Goal: Find specific page/section: Find specific page/section

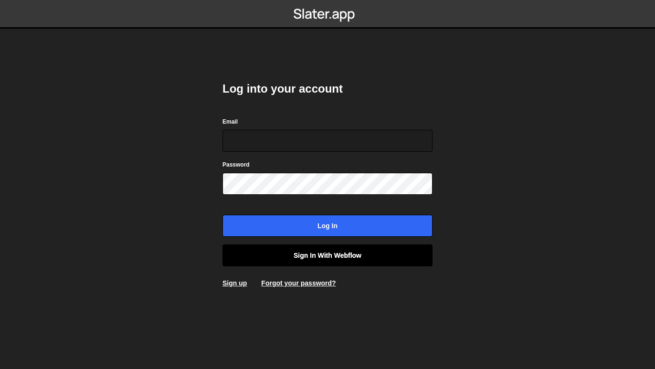
click at [360, 254] on link "Sign in with Webflow" at bounding box center [327, 255] width 210 height 22
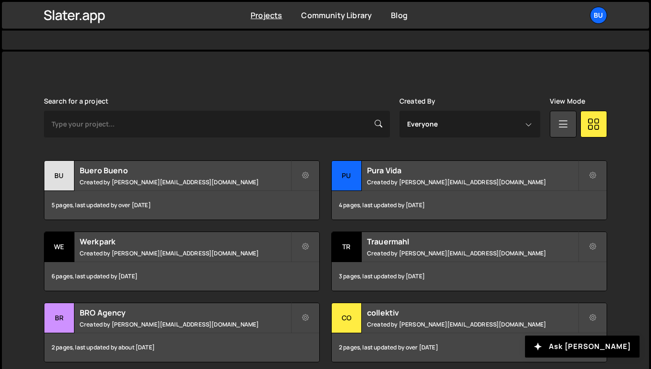
scroll to position [225, 0]
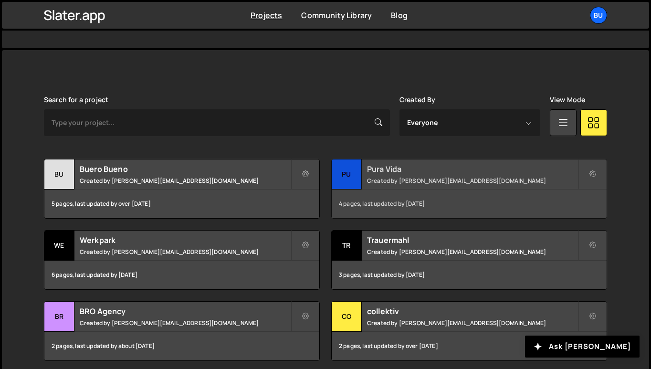
click at [415, 169] on h2 "Pura Vida" at bounding box center [472, 169] width 211 height 11
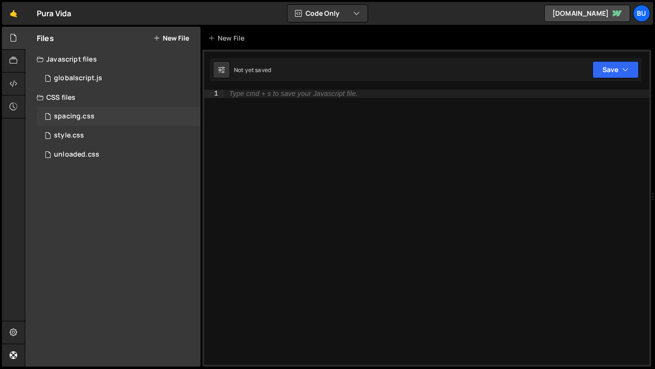
click at [113, 111] on div "spacing.css 0" at bounding box center [119, 116] width 164 height 19
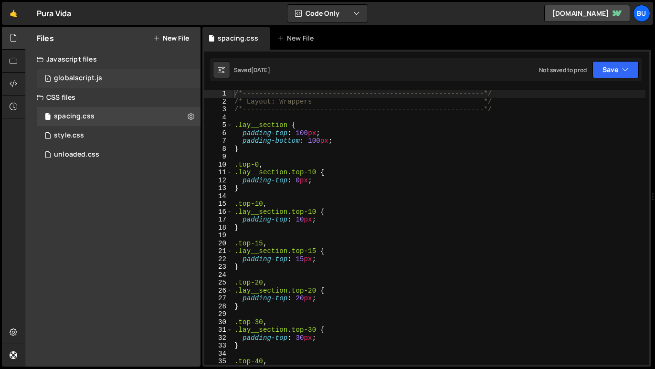
click at [107, 74] on div "1 globalscript.js 0" at bounding box center [119, 78] width 164 height 19
